Goal: Task Accomplishment & Management: Complete application form

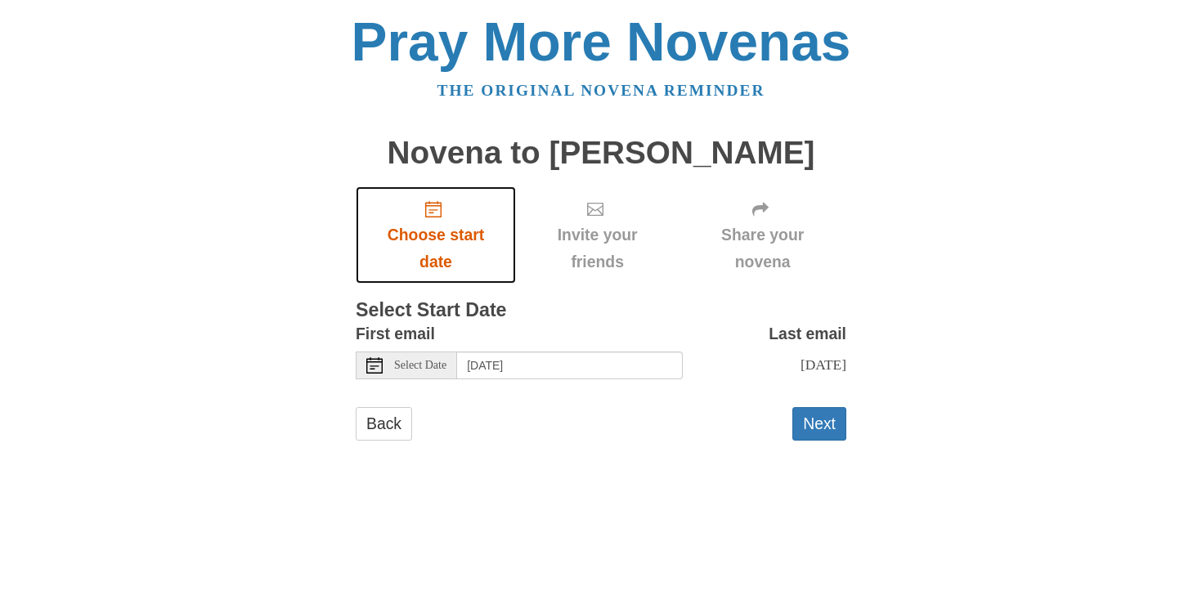
click at [433, 204] on icon "Choose start date" at bounding box center [433, 209] width 16 height 16
click at [437, 212] on icon "Choose start date" at bounding box center [433, 209] width 16 height 16
click at [369, 365] on icon at bounding box center [374, 365] width 16 height 16
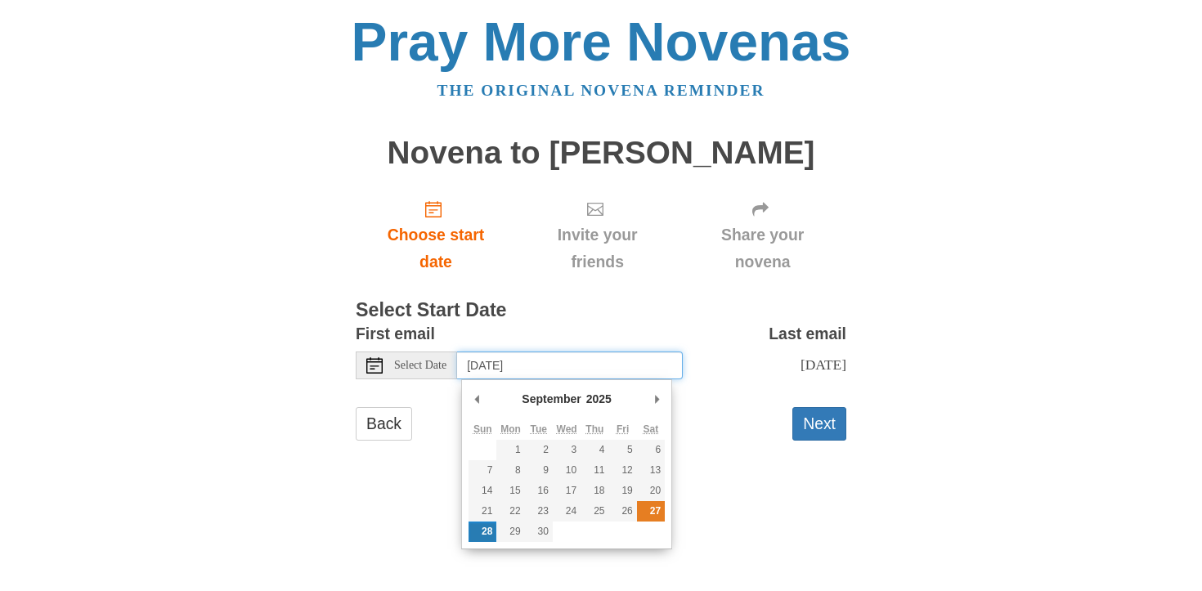
type input "Saturday, September 27th"
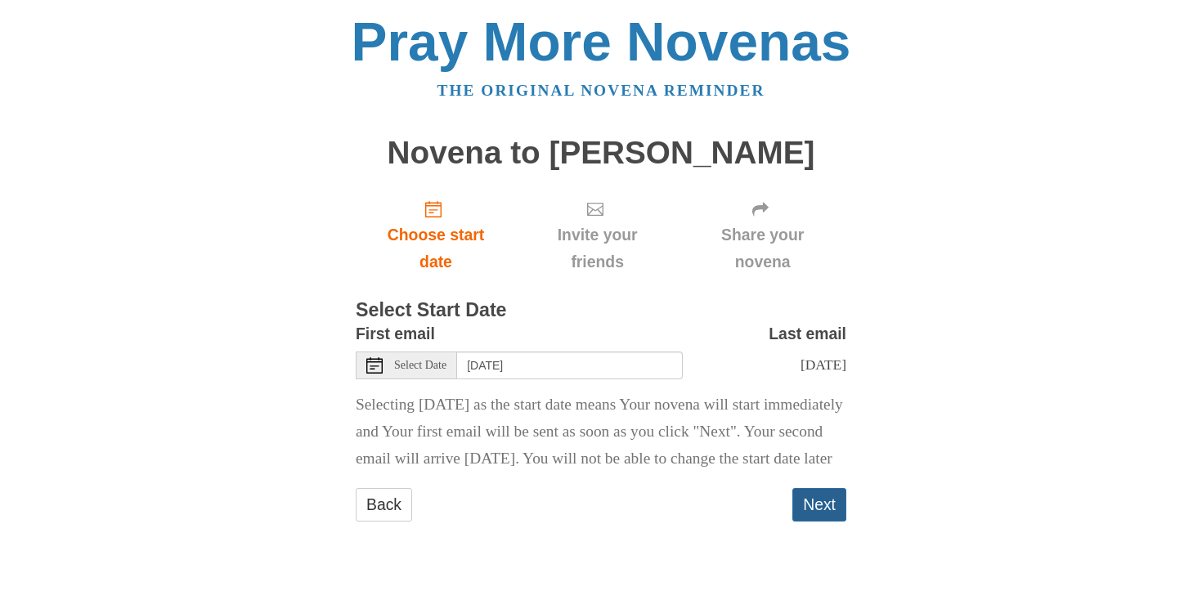
click at [818, 522] on button "Next" at bounding box center [819, 505] width 54 height 34
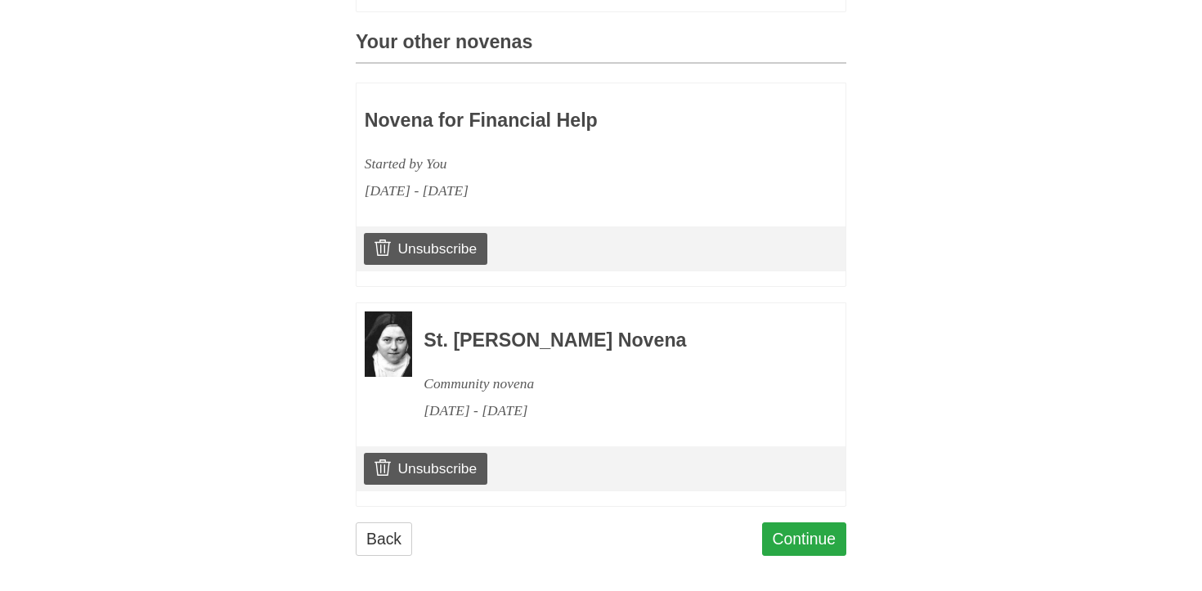
scroll to position [711, 0]
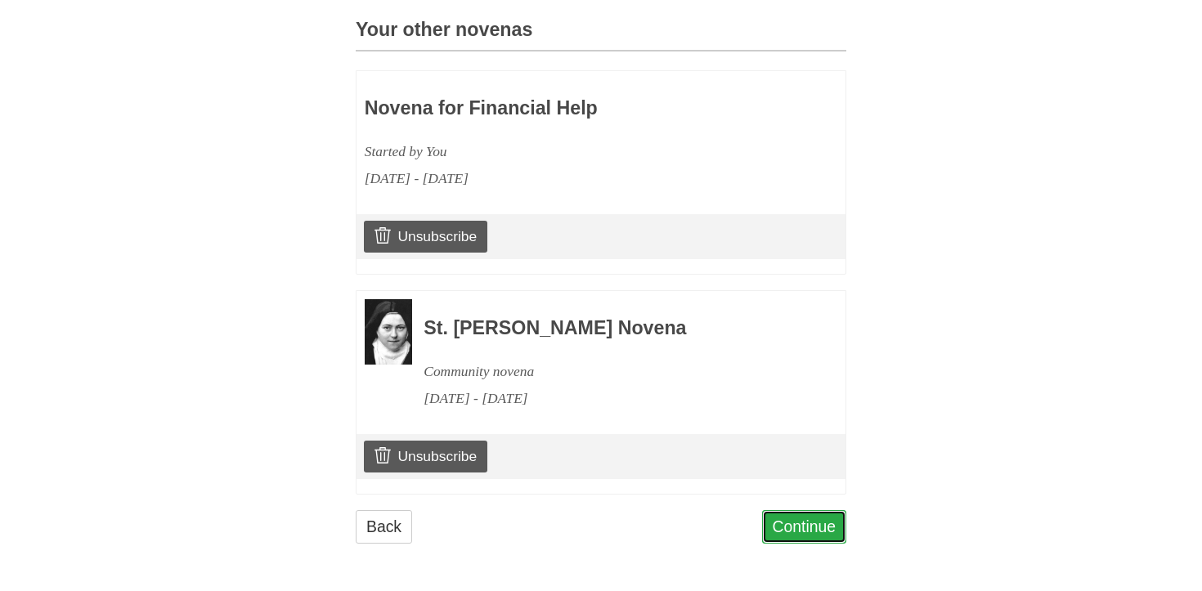
click at [813, 520] on link "Continue" at bounding box center [804, 527] width 85 height 34
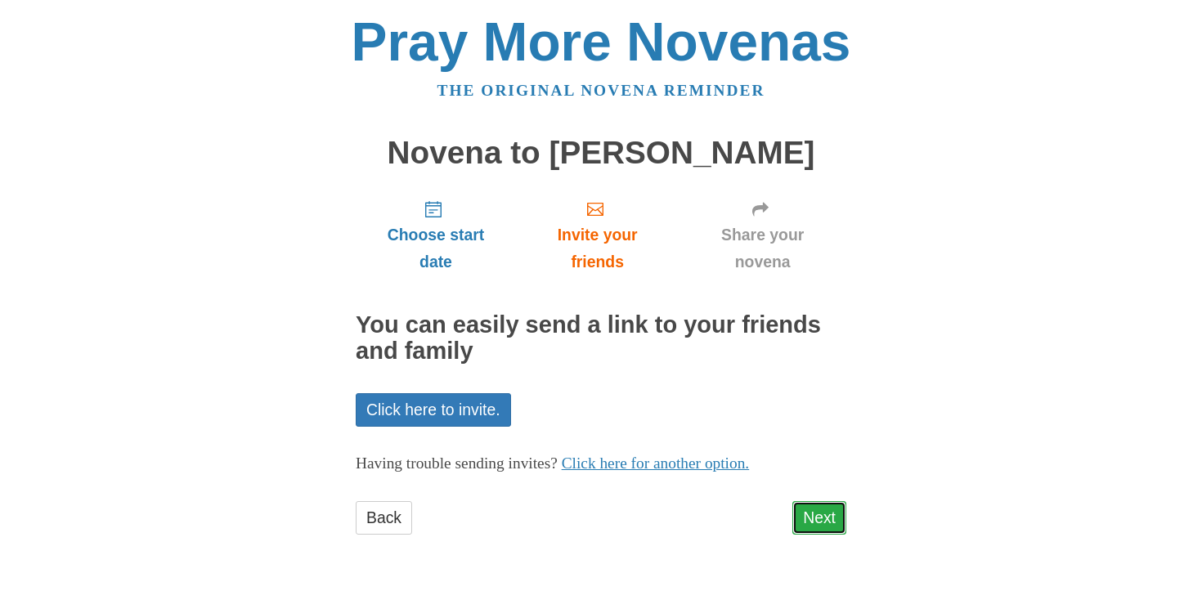
click at [816, 520] on link "Next" at bounding box center [819, 518] width 54 height 34
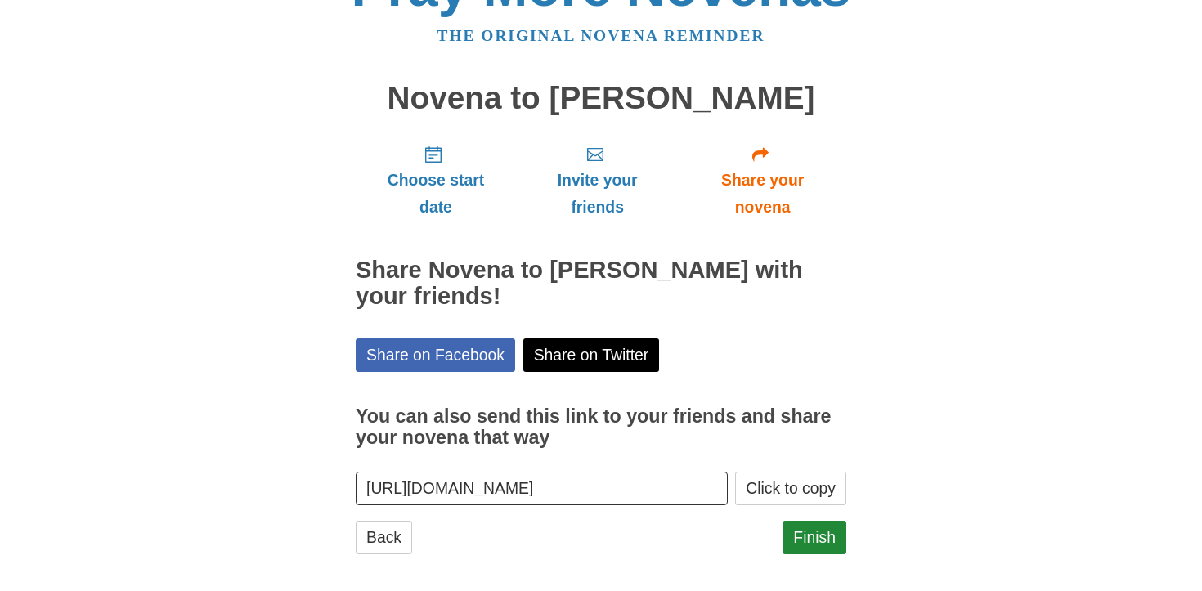
scroll to position [65, 0]
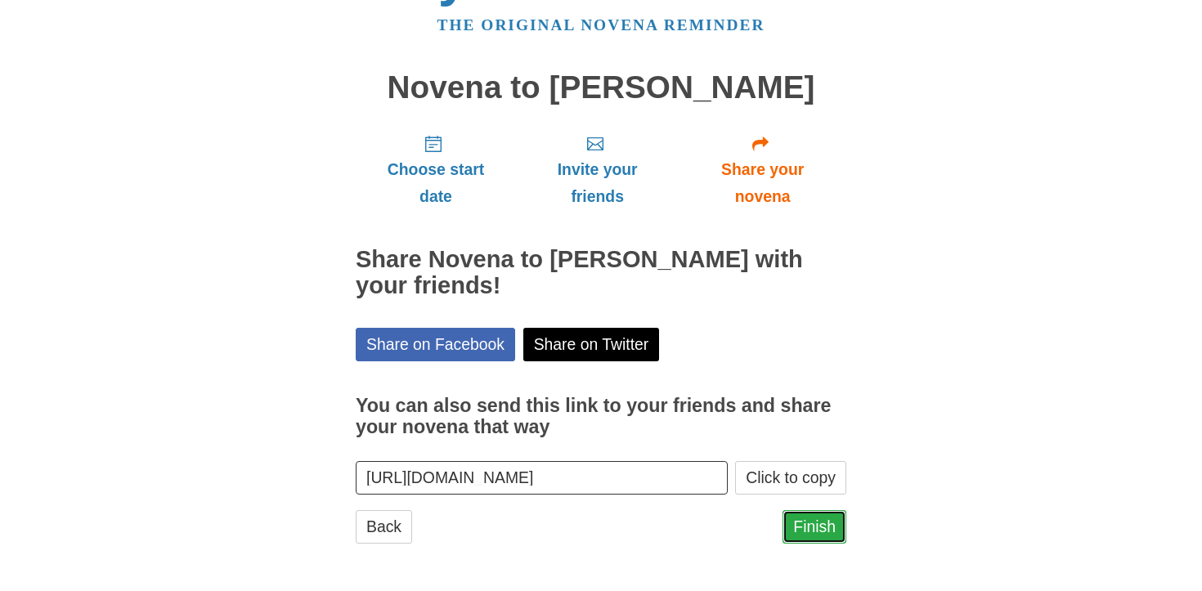
click at [816, 531] on link "Finish" at bounding box center [814, 527] width 64 height 34
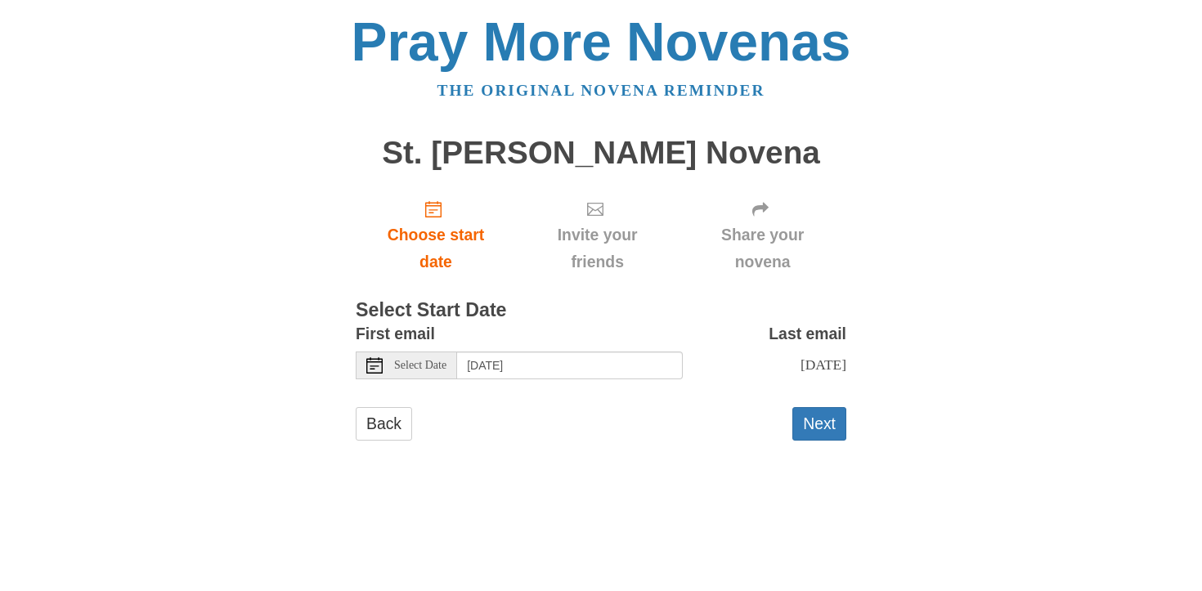
click at [420, 366] on span "Select Date" at bounding box center [420, 365] width 52 height 11
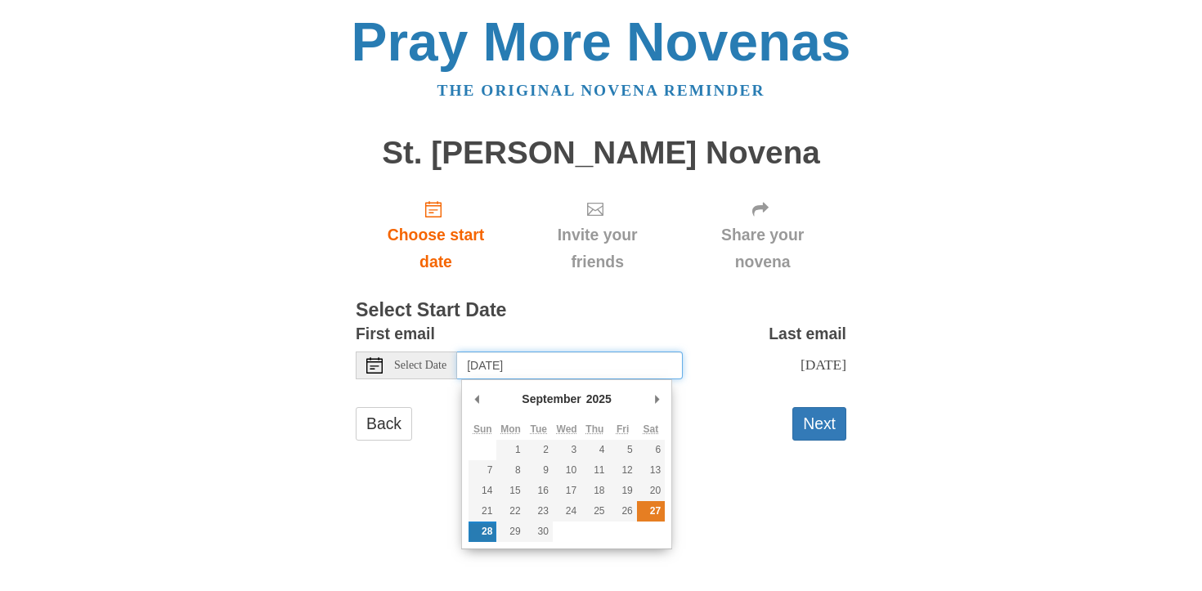
type input "[DATE]"
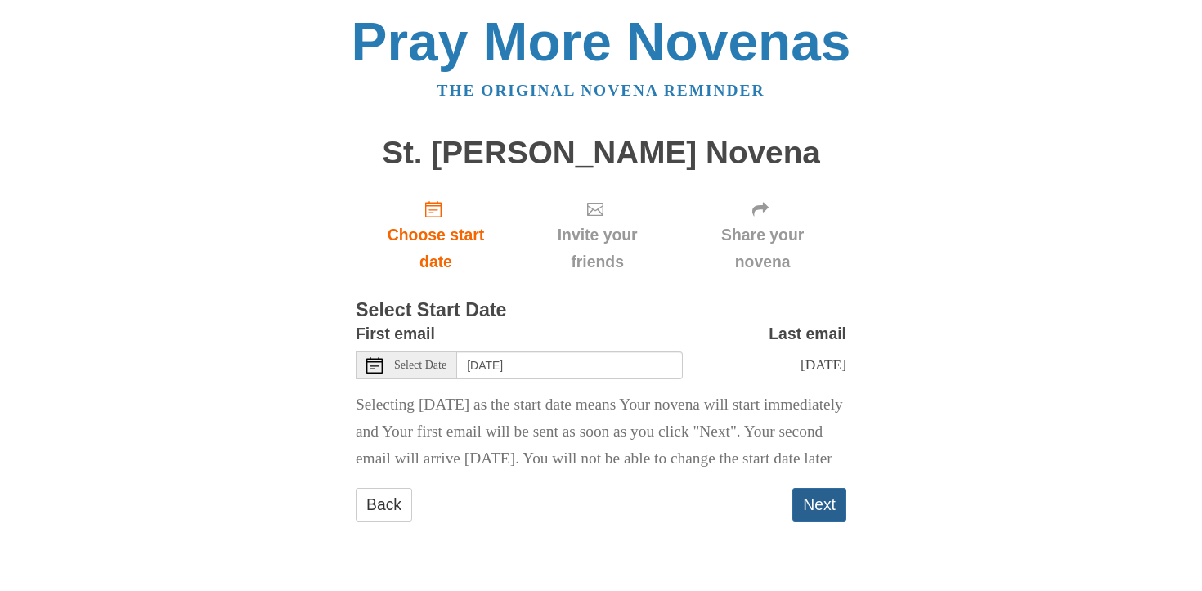
click at [825, 522] on button "Next" at bounding box center [819, 505] width 54 height 34
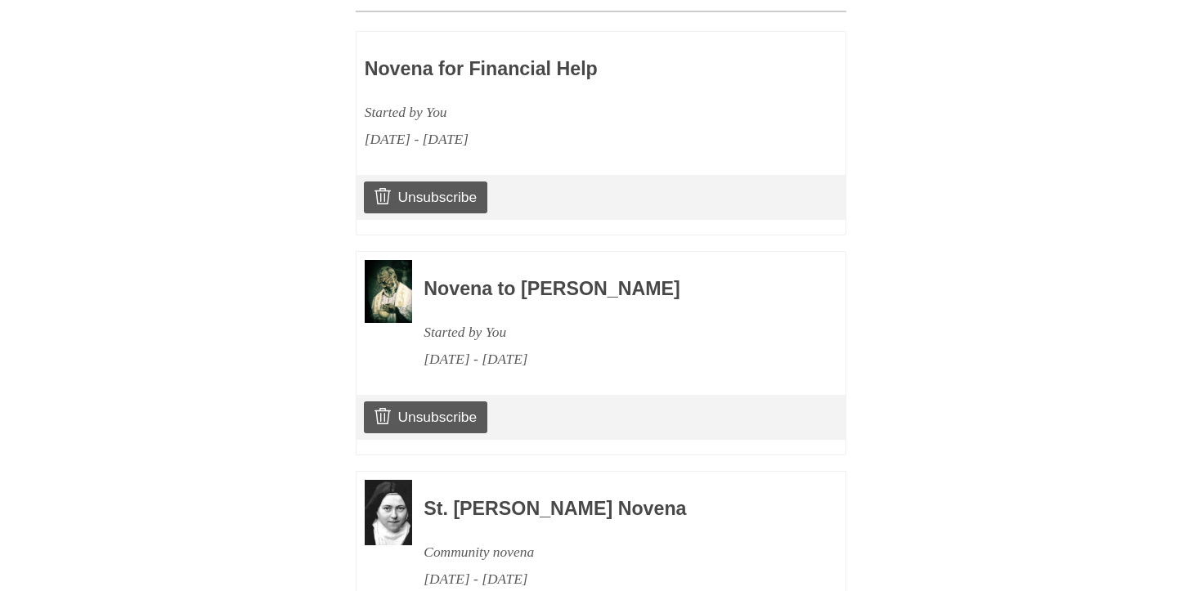
scroll to position [932, 0]
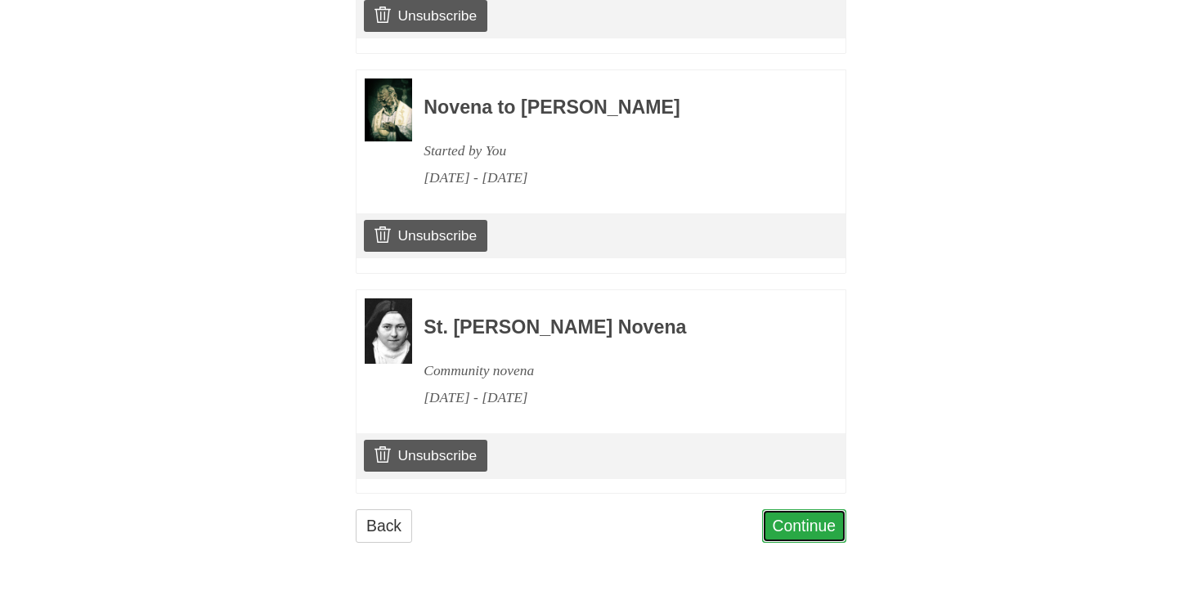
click at [799, 524] on link "Continue" at bounding box center [804, 526] width 85 height 34
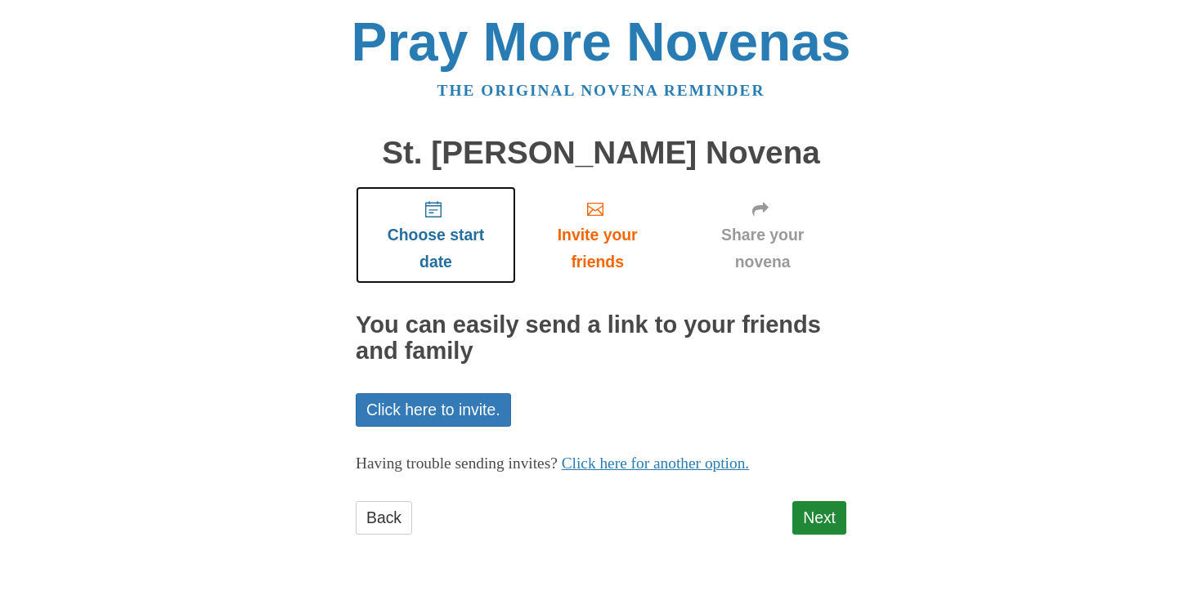
click at [436, 202] on icon "Choose start date" at bounding box center [433, 209] width 16 height 16
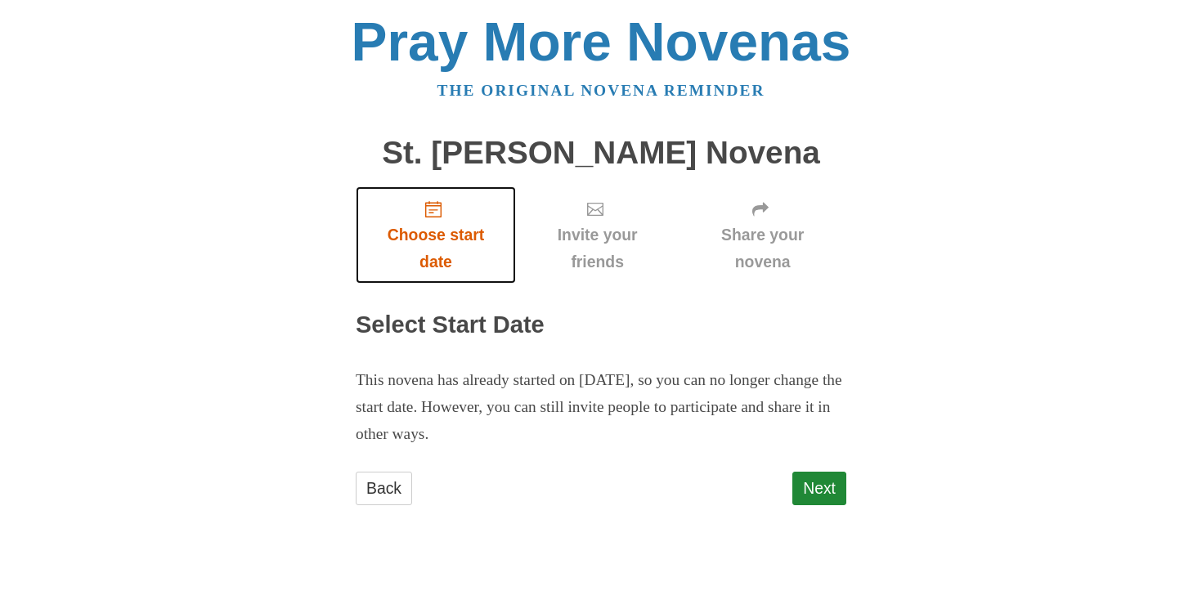
click at [436, 213] on icon "Choose start date" at bounding box center [433, 209] width 16 height 16
click at [446, 214] on span "Choose start date" at bounding box center [435, 209] width 20 height 16
click at [465, 253] on span "Choose start date" at bounding box center [436, 249] width 128 height 54
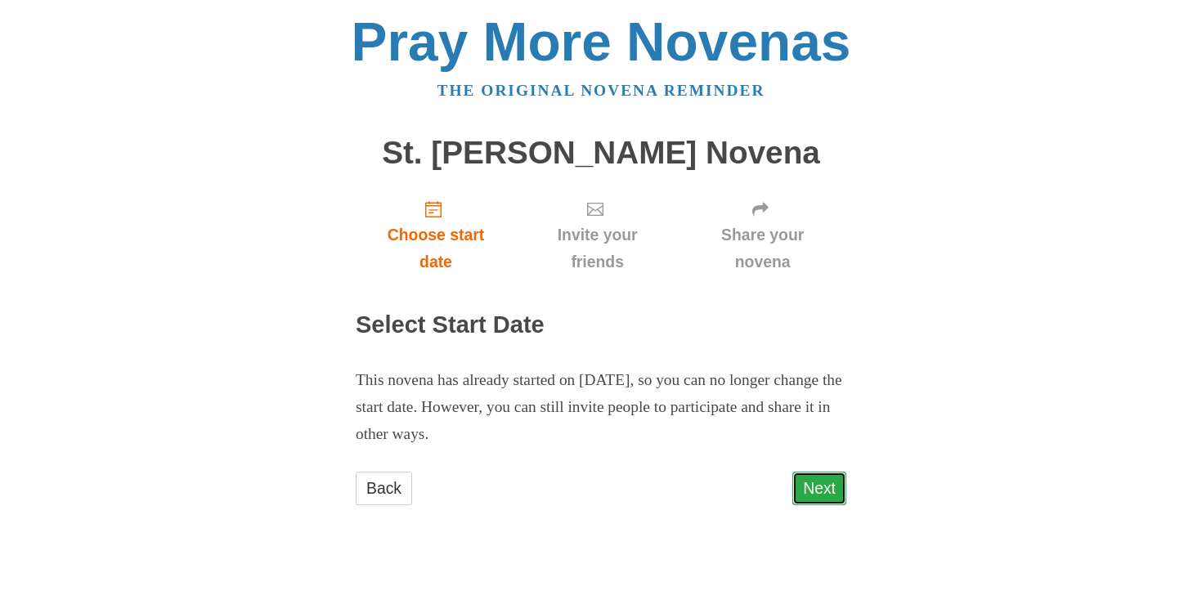
click at [808, 487] on link "Next" at bounding box center [819, 489] width 54 height 34
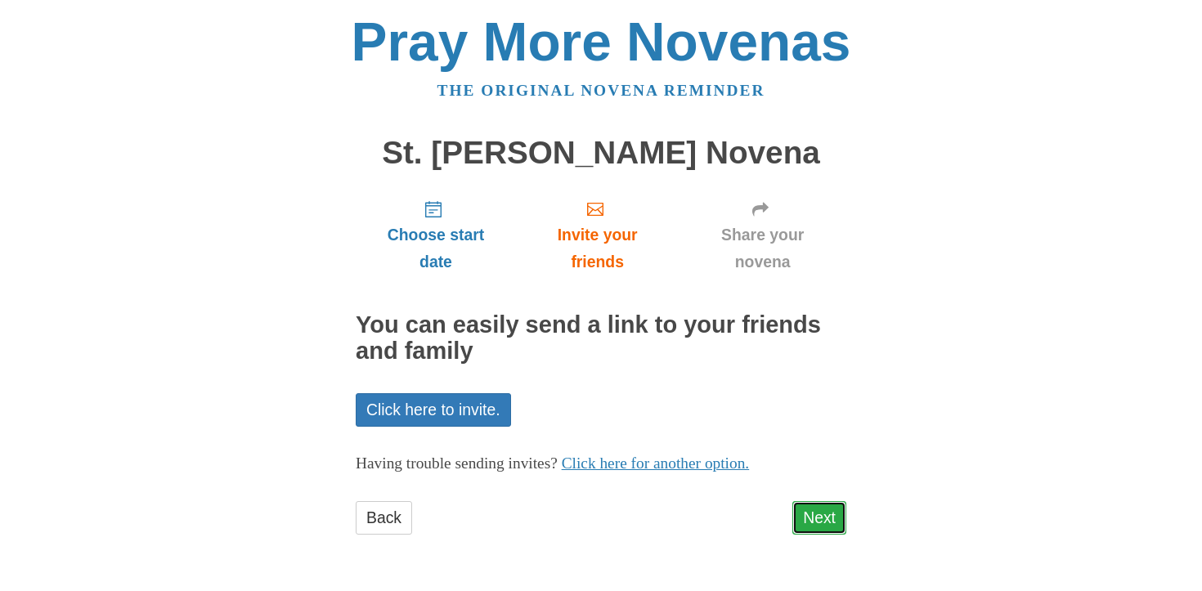
click at [827, 515] on link "Next" at bounding box center [819, 518] width 54 height 34
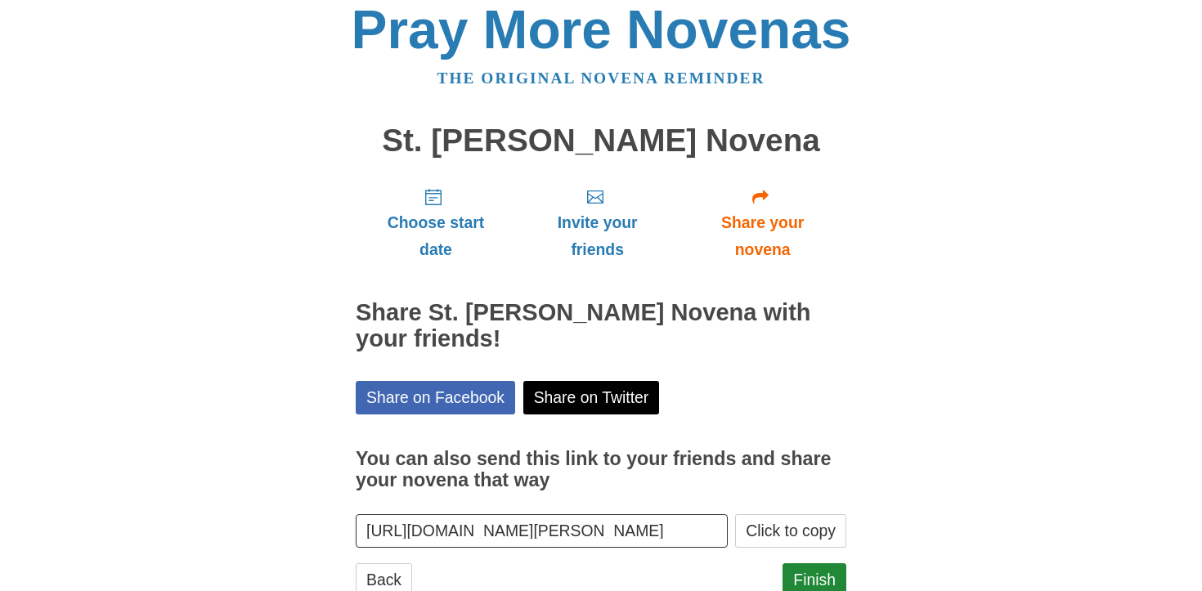
scroll to position [65, 0]
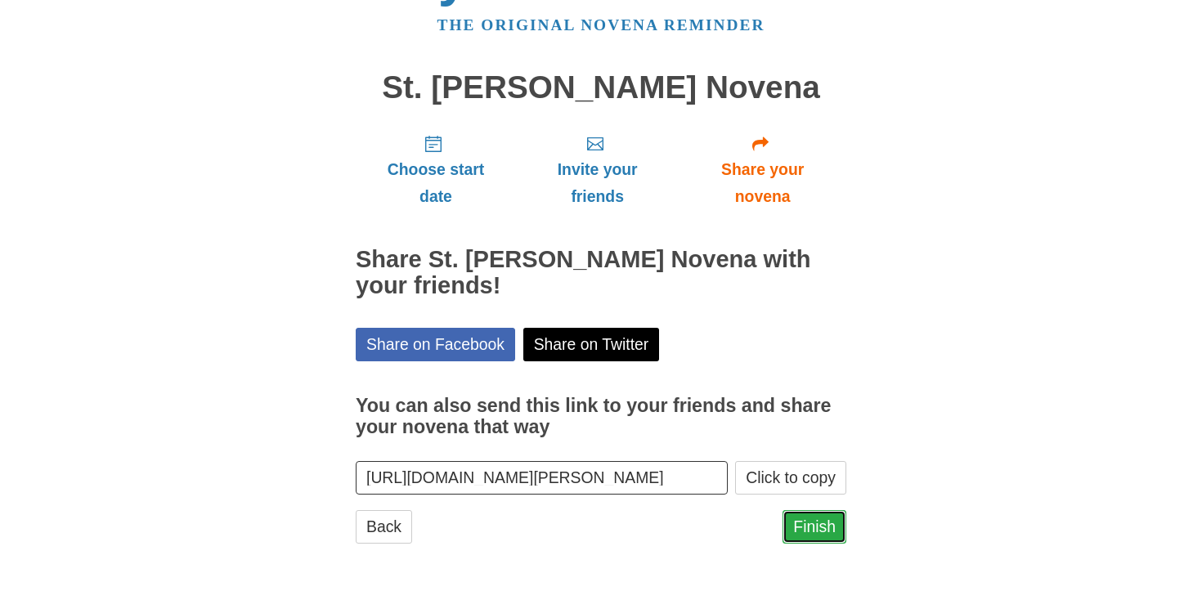
click at [817, 522] on link "Finish" at bounding box center [814, 527] width 64 height 34
